Goal: Navigation & Orientation: Find specific page/section

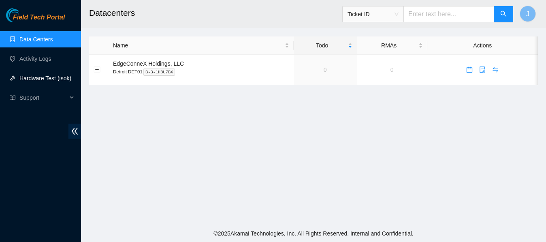
click at [37, 77] on link "Hardware Test (isok)" at bounding box center [45, 78] width 52 height 6
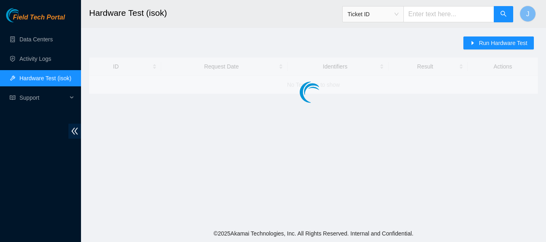
click at [37, 77] on link "Hardware Test (isok)" at bounding box center [45, 78] width 52 height 6
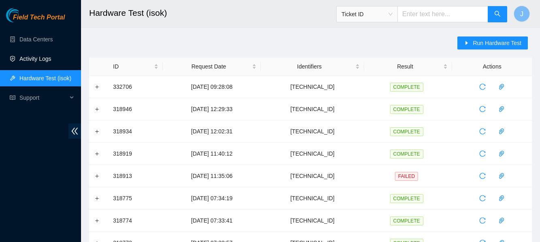
click at [32, 57] on link "Activity Logs" at bounding box center [35, 59] width 32 height 6
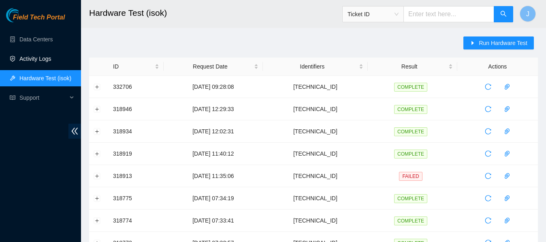
click at [32, 57] on link "Activity Logs" at bounding box center [35, 59] width 32 height 6
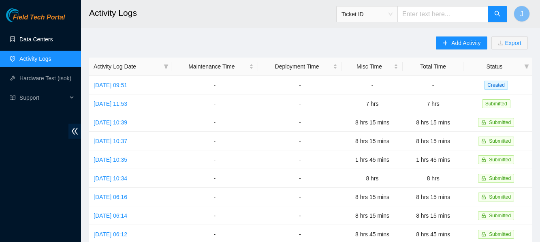
click at [34, 37] on link "Data Centers" at bounding box center [35, 39] width 33 height 6
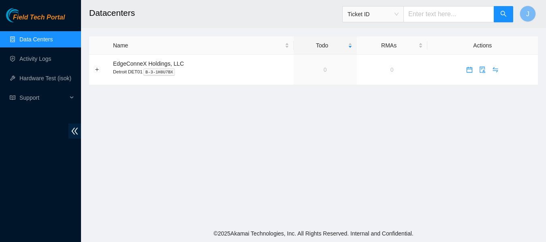
click at [34, 37] on link "Data Centers" at bounding box center [35, 39] width 33 height 6
